Goal: Task Accomplishment & Management: Manage account settings

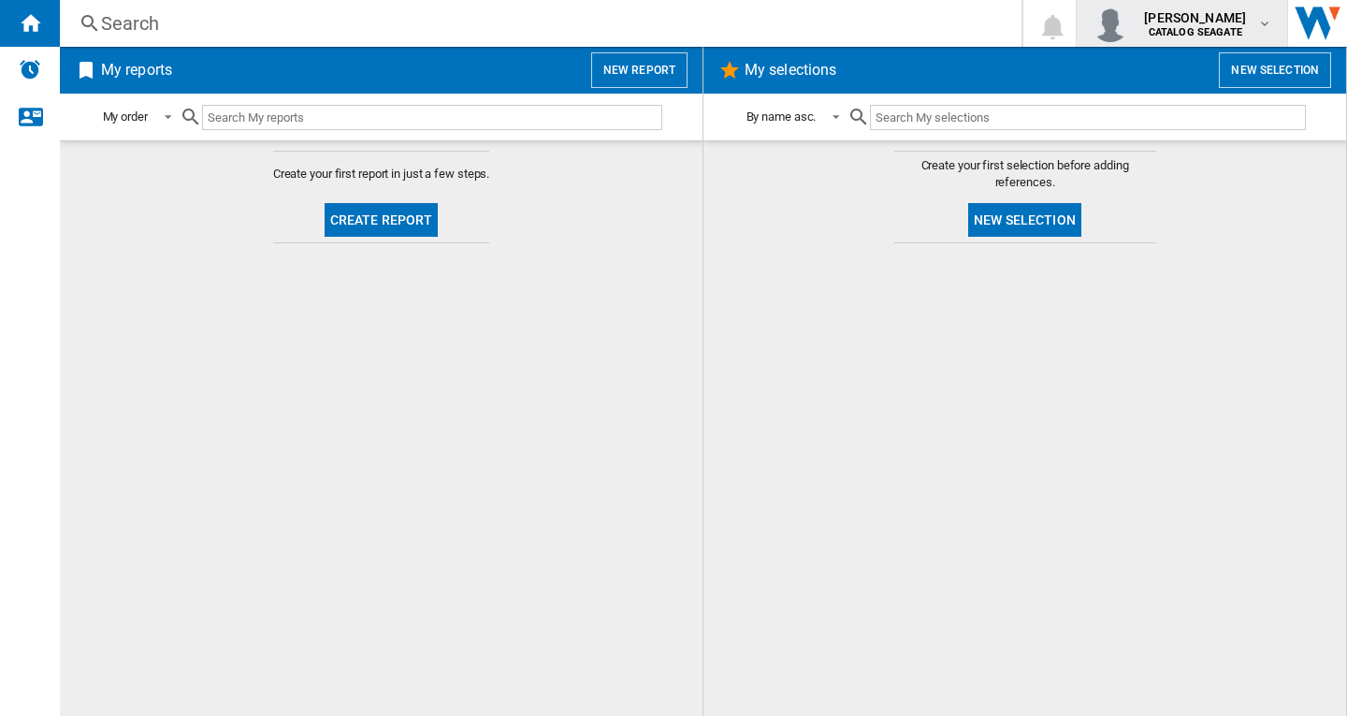
click at [1212, 33] on b "CATALOG SEAGATE" at bounding box center [1196, 32] width 94 height 12
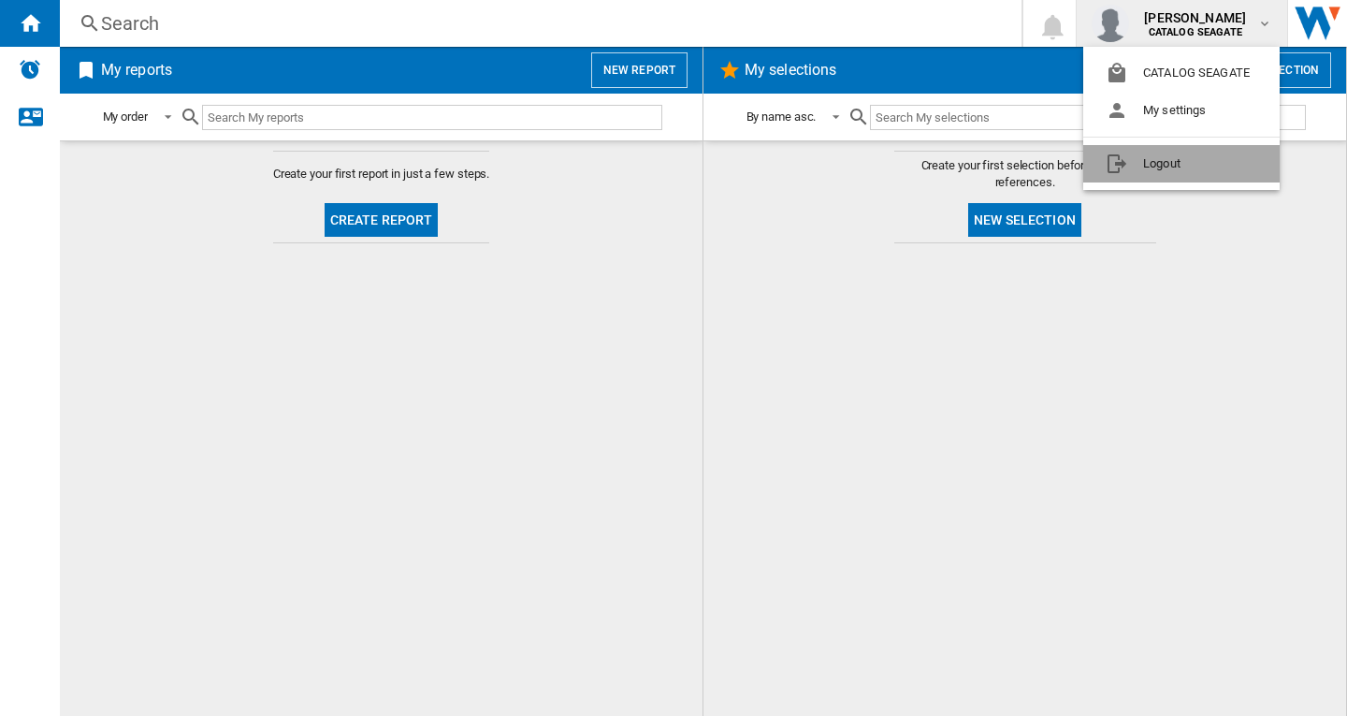
click at [1184, 168] on button "Logout" at bounding box center [1181, 163] width 196 height 37
